Goal: Task Accomplishment & Management: Manage account settings

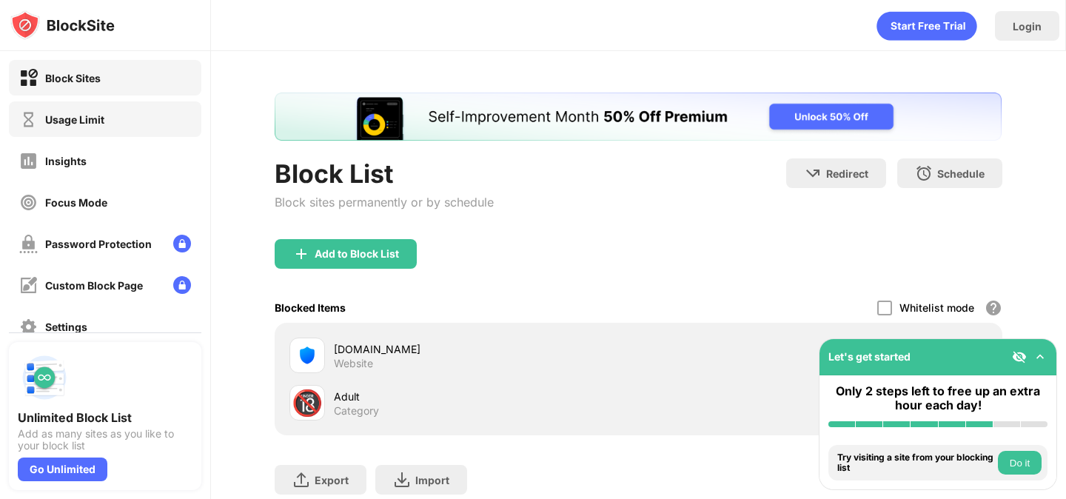
click at [163, 136] on div "Usage Limit" at bounding box center [105, 119] width 193 height 36
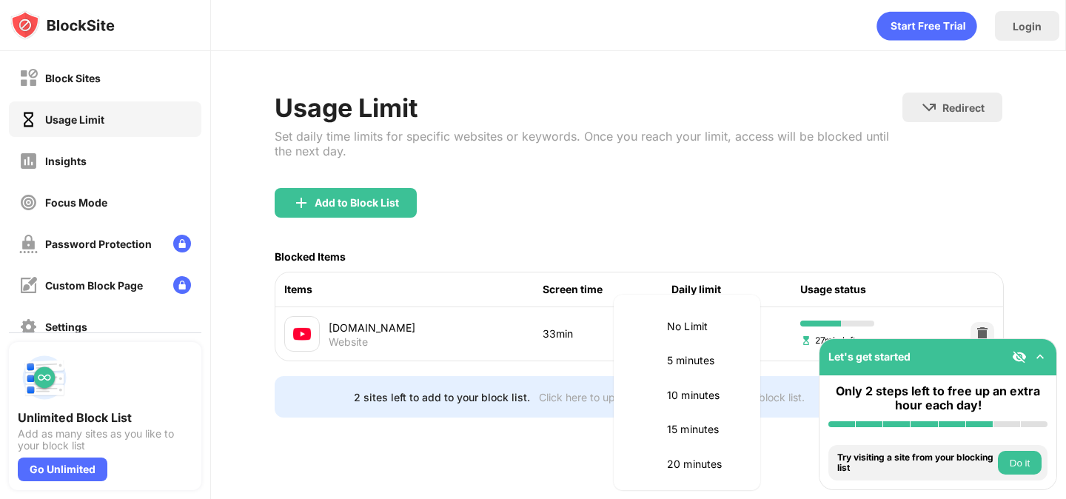
click at [706, 332] on body "Block Sites Usage Limit Insights Focus Mode Password Protection Custom Block Pa…" at bounding box center [533, 249] width 1066 height 499
click at [707, 364] on p "55 minutes" at bounding box center [705, 358] width 76 height 16
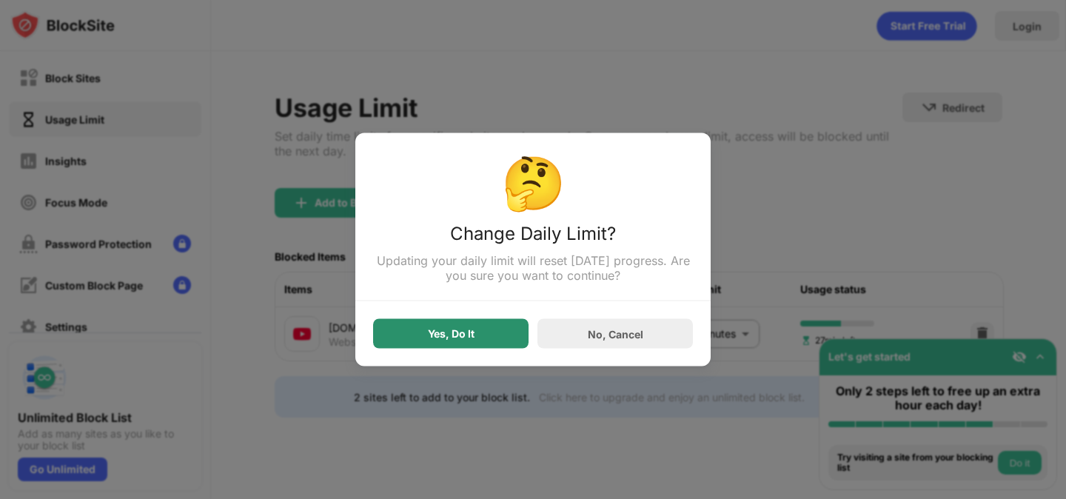
click at [490, 337] on div "Yes, Do It" at bounding box center [451, 334] width 156 height 30
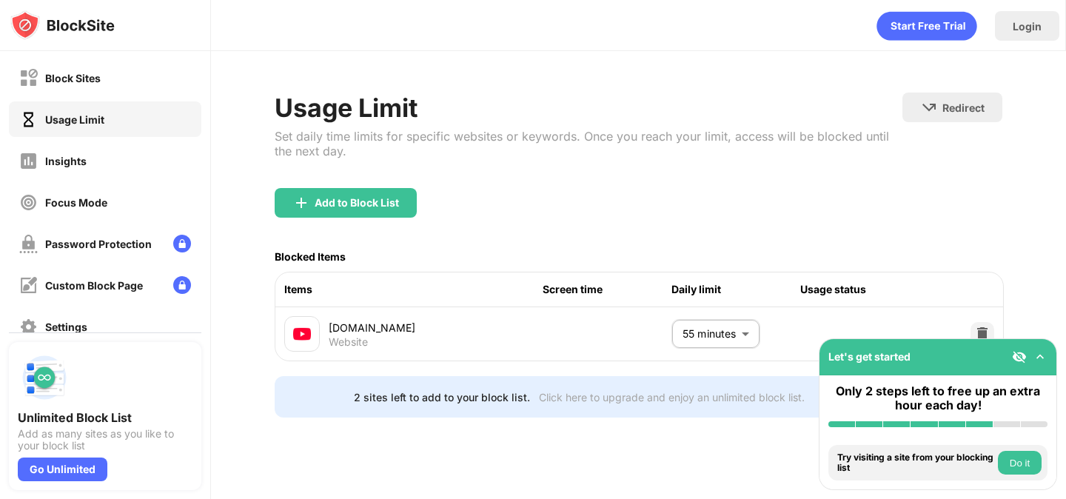
click at [701, 334] on body "Block Sites Usage Limit Insights Focus Mode Password Protection Custom Block Pa…" at bounding box center [533, 249] width 1066 height 499
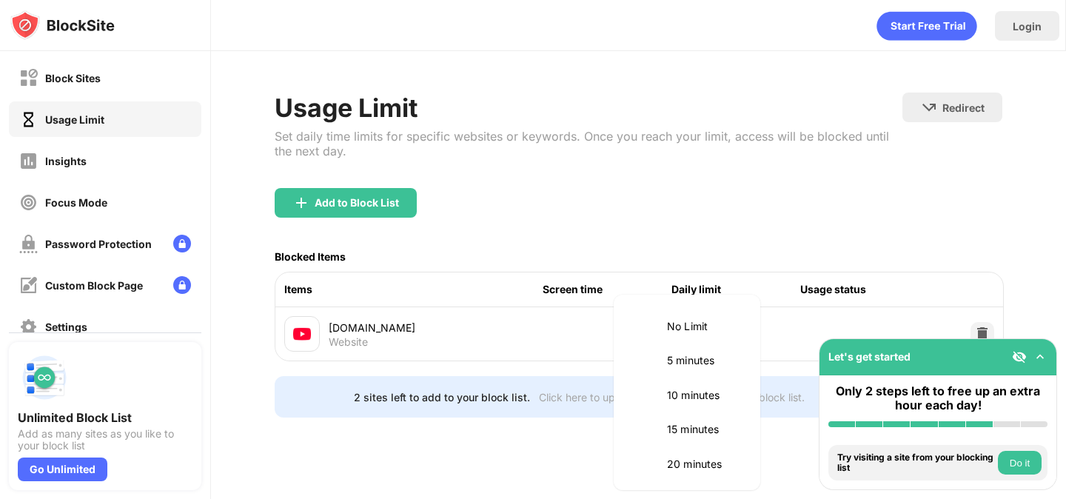
scroll to position [312, 0]
click at [684, 420] on p "60 minutes" at bounding box center [705, 427] width 76 height 16
type input "**"
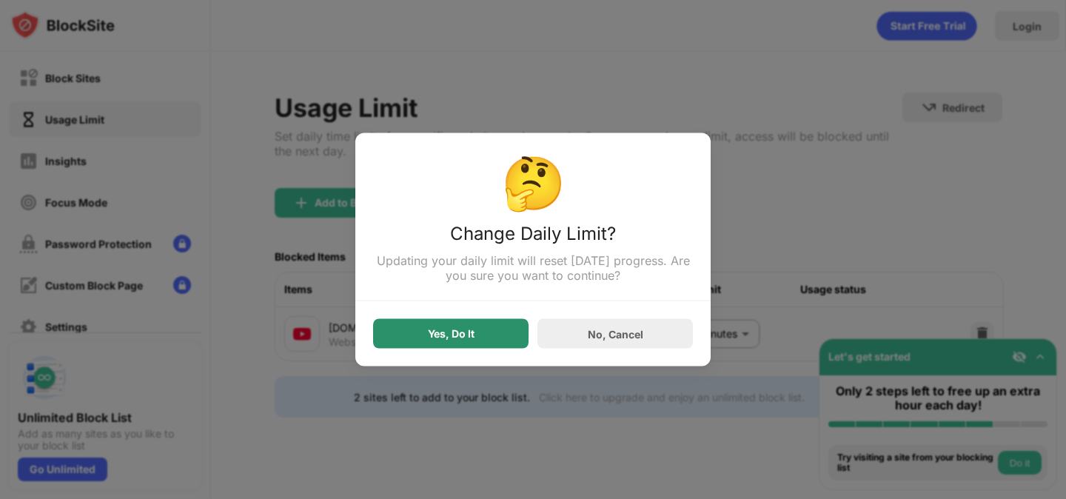
click at [430, 338] on div "Yes, Do It" at bounding box center [451, 334] width 47 height 12
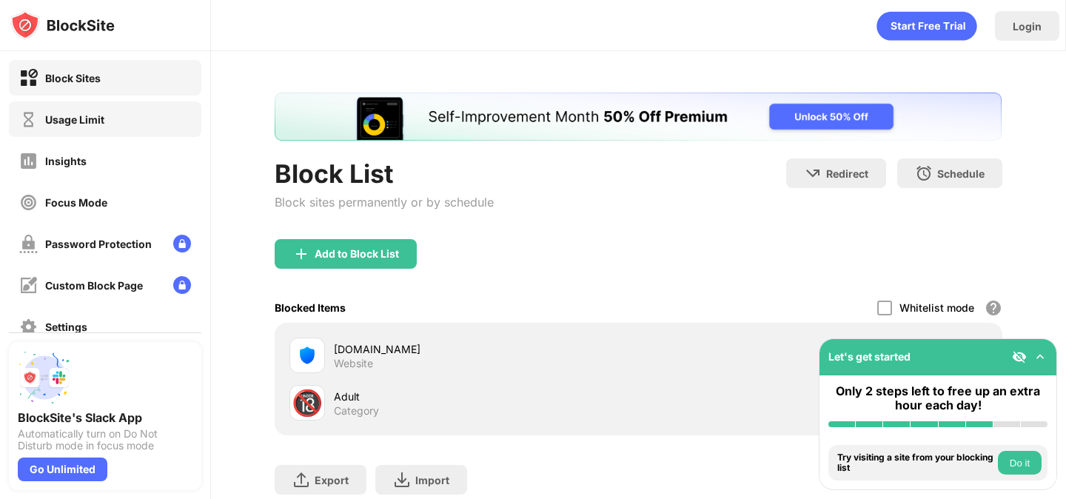
click at [120, 101] on div "Usage Limit" at bounding box center [105, 119] width 193 height 36
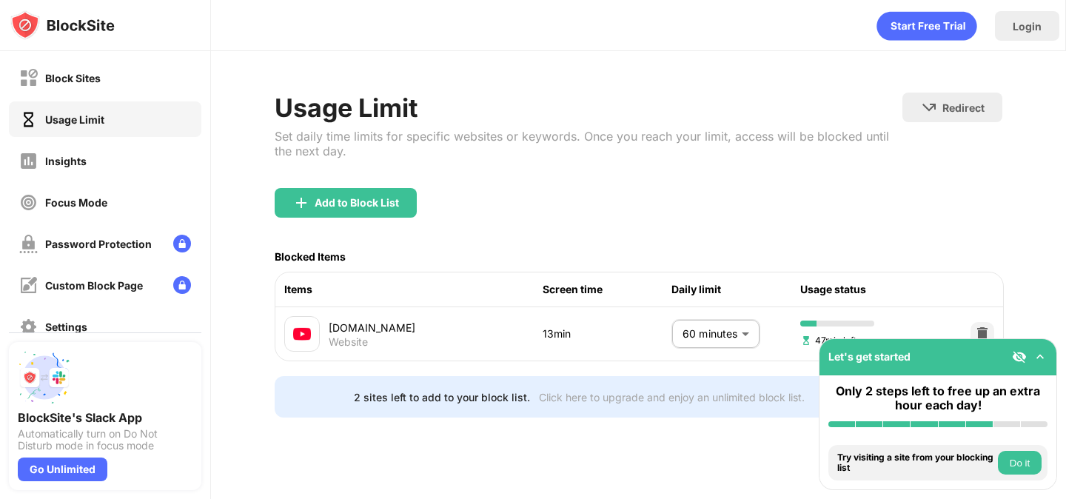
click at [738, 324] on body "Block Sites Usage Limit Insights Focus Mode Password Protection Custom Block Pa…" at bounding box center [533, 249] width 1066 height 499
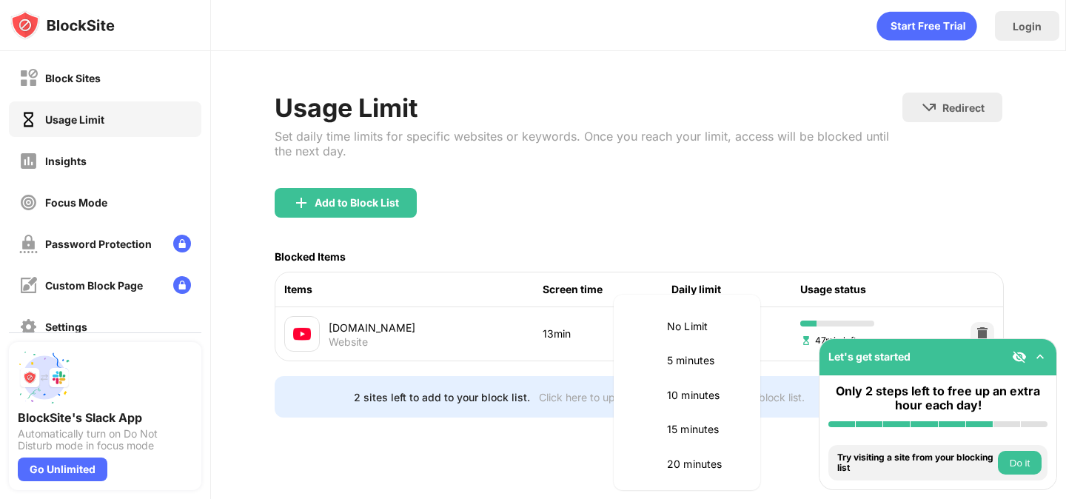
scroll to position [347, 0]
click at [723, 436] on li "1.5 hours" at bounding box center [687, 427] width 129 height 34
type input "**"
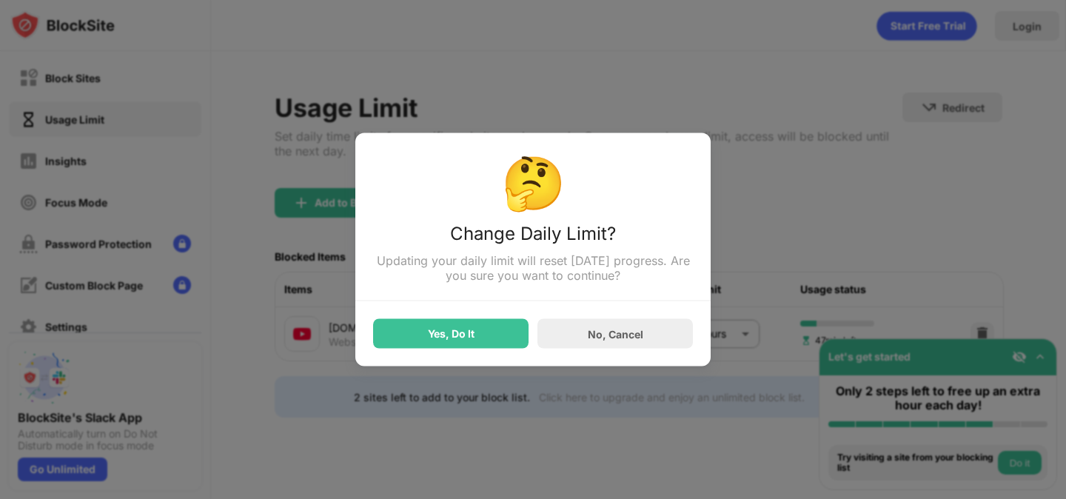
click at [433, 330] on div "Yes, Do It" at bounding box center [451, 334] width 47 height 12
